Goal: Navigation & Orientation: Find specific page/section

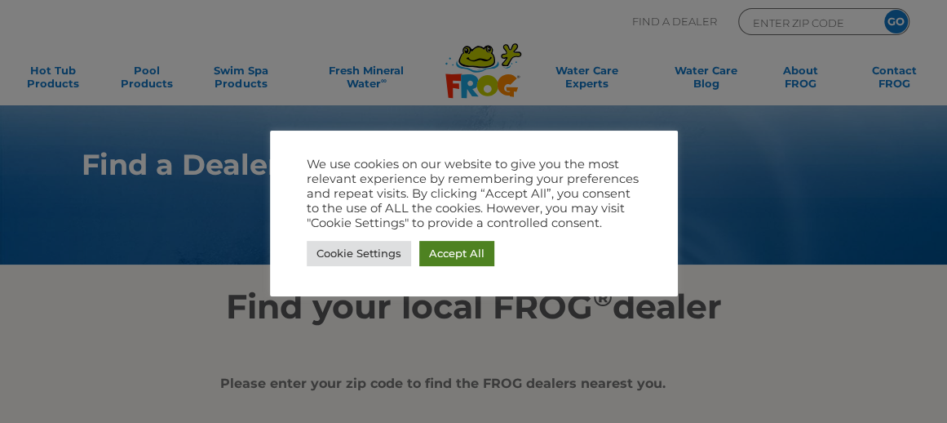
click at [431, 256] on link "Accept All" at bounding box center [456, 253] width 75 height 25
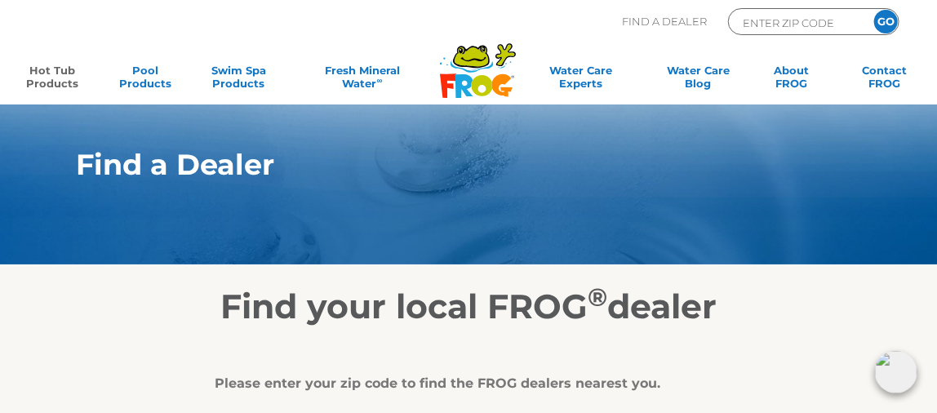
click at [58, 77] on link "Hot Tub Products" at bounding box center [52, 80] width 73 height 33
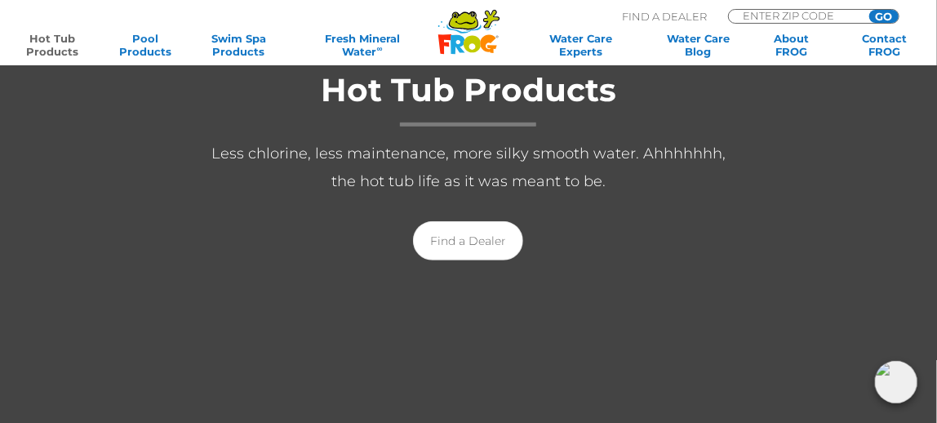
scroll to position [261, 0]
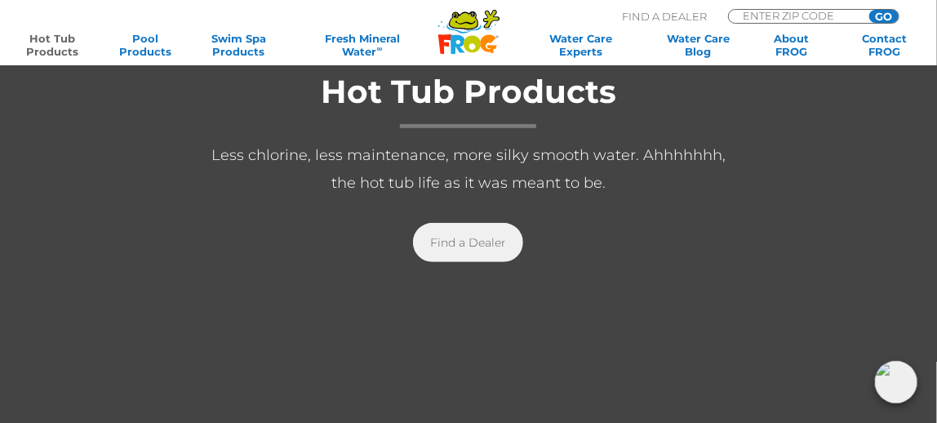
click at [472, 249] on link "Find a Dealer" at bounding box center [468, 242] width 110 height 39
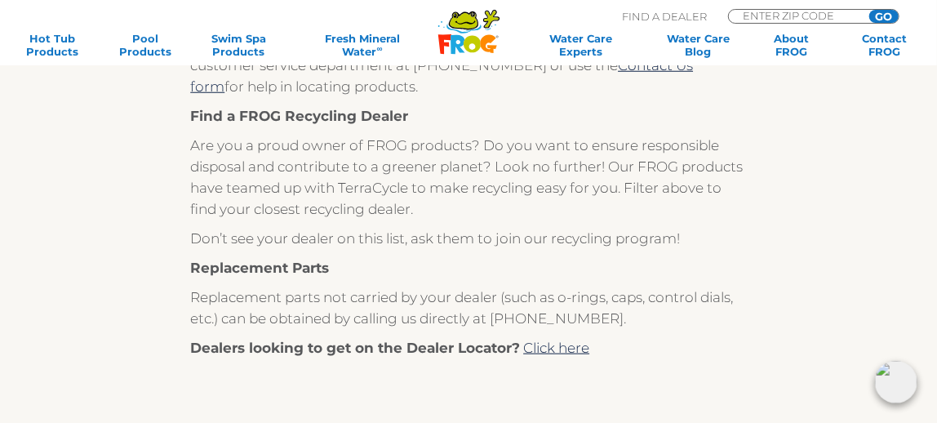
scroll to position [521, 0]
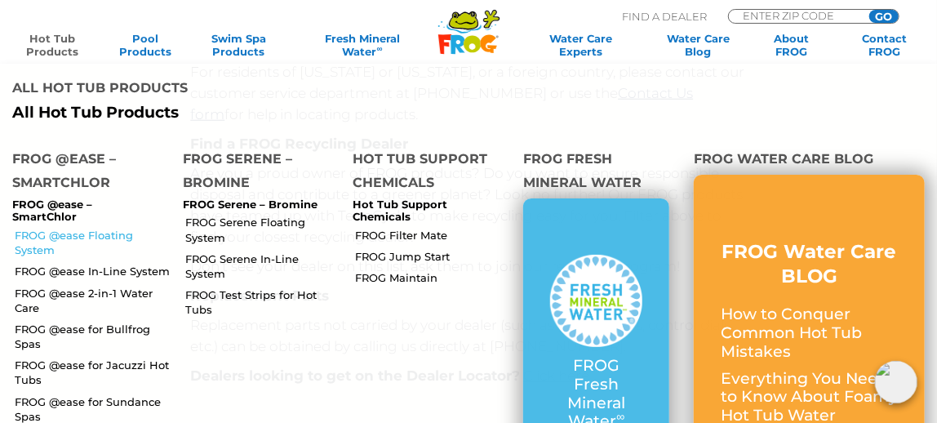
click at [119, 228] on link "FROG @ease Floating System" at bounding box center [93, 242] width 156 height 29
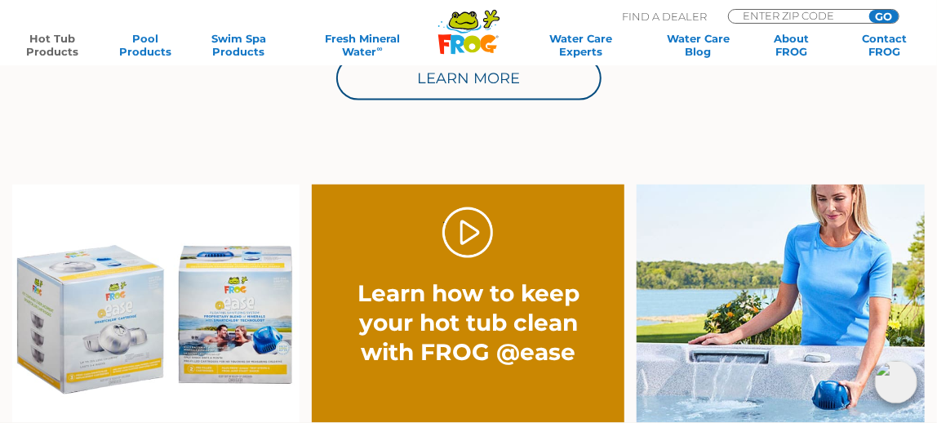
scroll to position [914, 0]
